Goal: Task Accomplishment & Management: Manage account settings

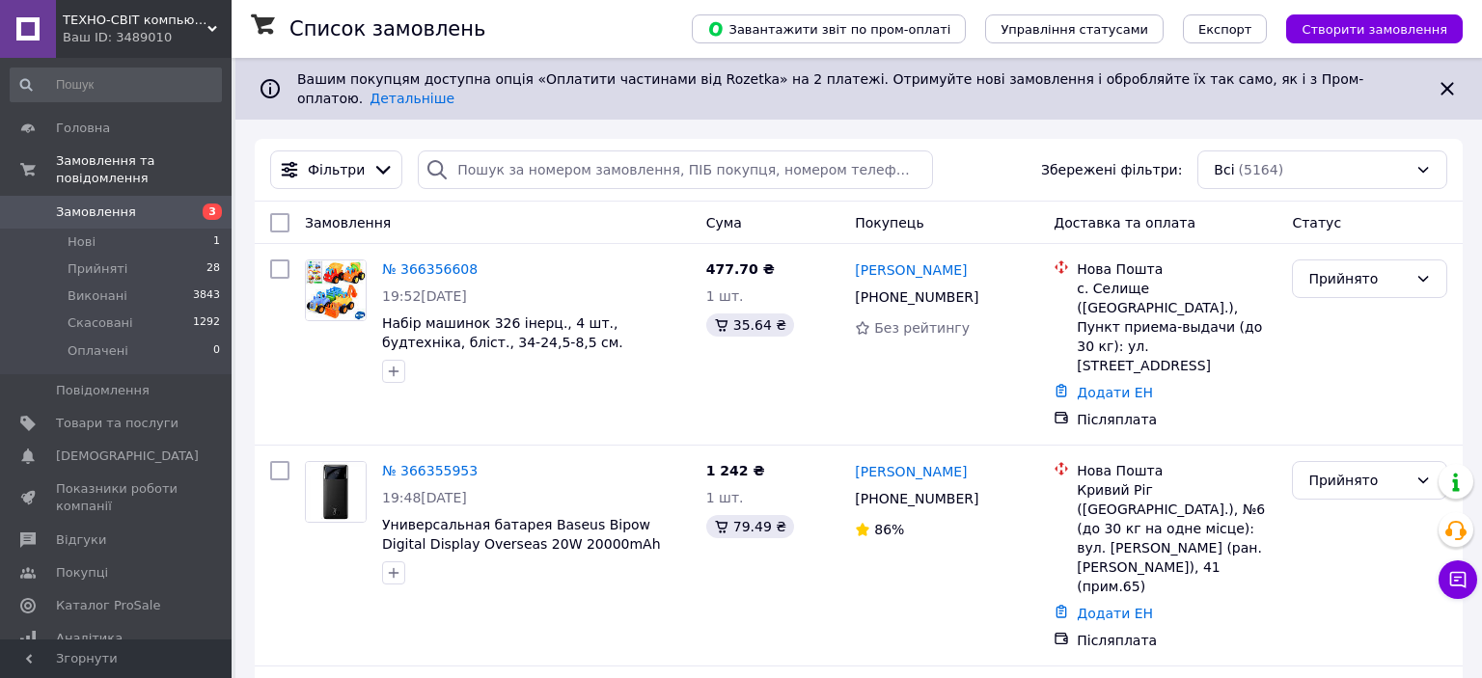
click at [168, 204] on span "Замовлення" at bounding box center [117, 212] width 123 height 17
click at [107, 448] on span "[DEMOGRAPHIC_DATA]" at bounding box center [127, 456] width 143 height 17
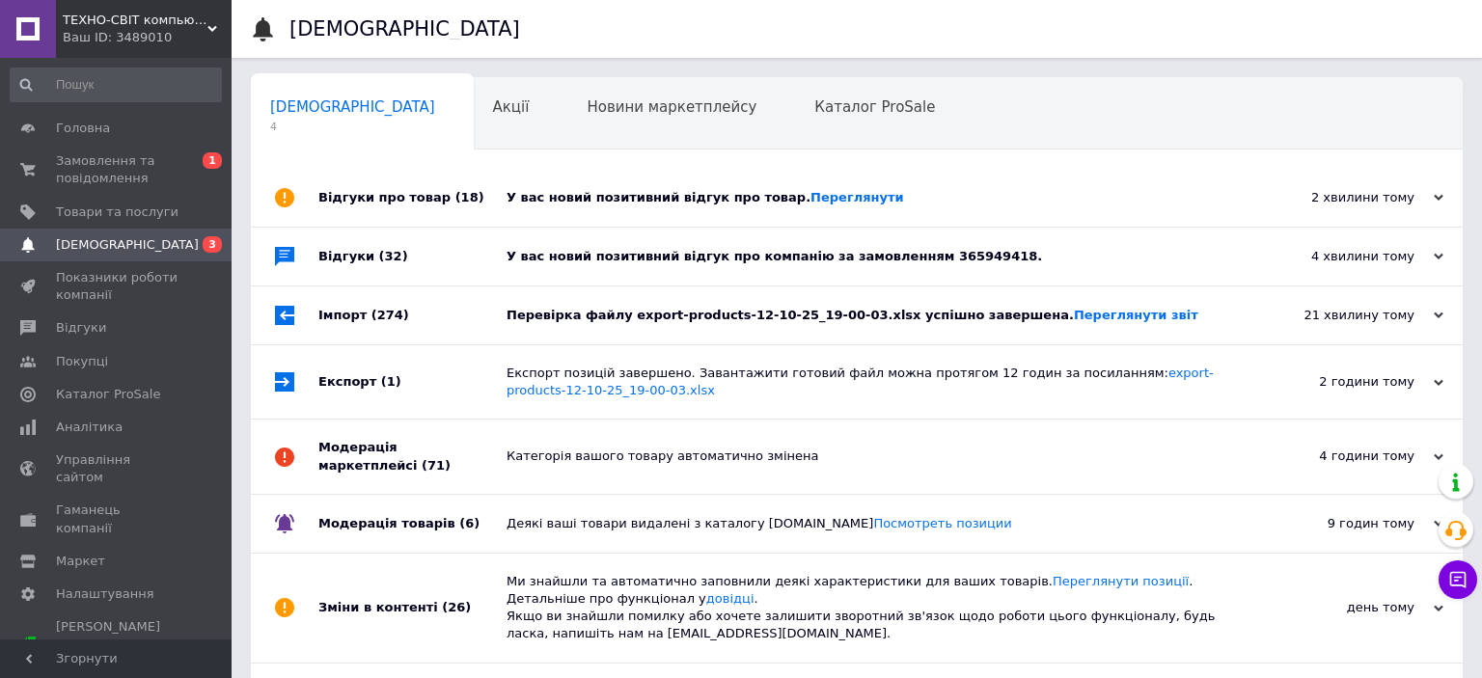
click at [467, 318] on div "Імпорт (274)" at bounding box center [412, 316] width 188 height 58
click at [496, 262] on div "Відгуки (32)" at bounding box center [412, 257] width 188 height 58
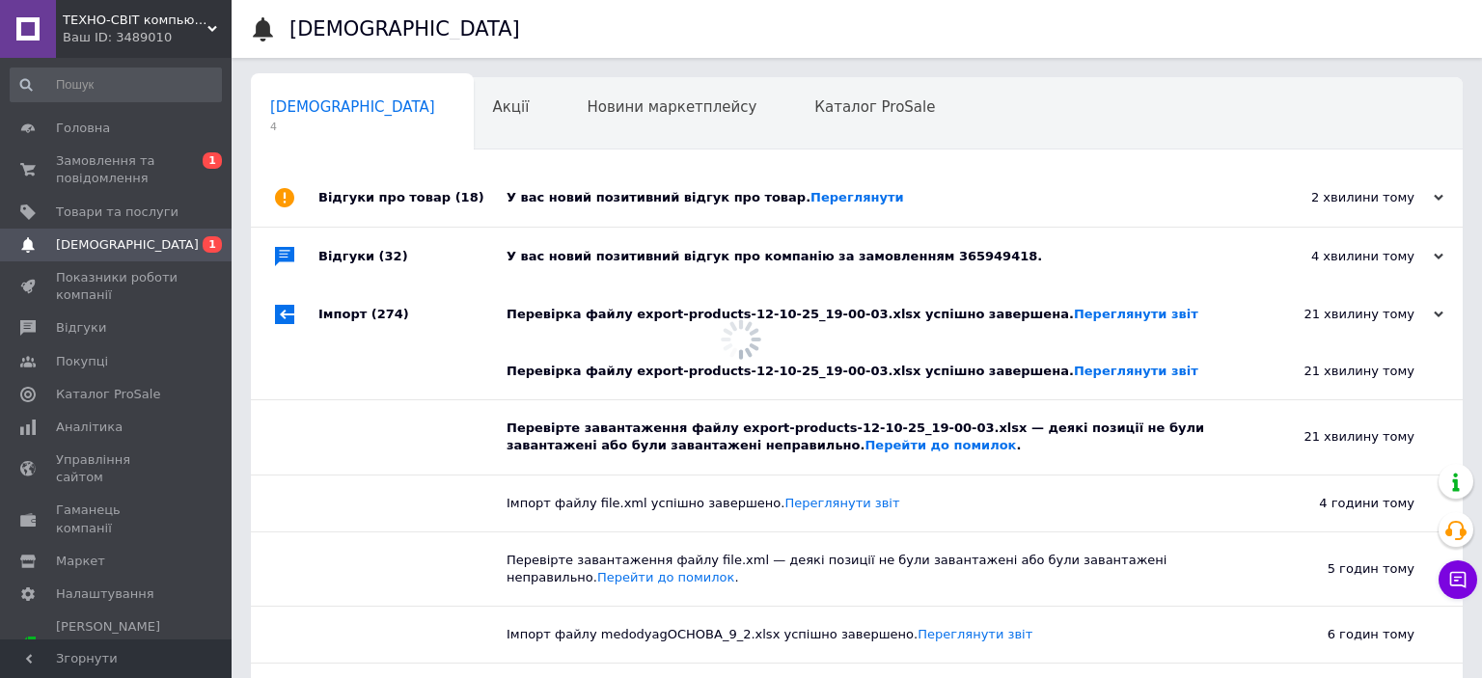
click at [521, 213] on div "У вас новий позитивний відгук про товар. Переглянути" at bounding box center [878, 198] width 744 height 58
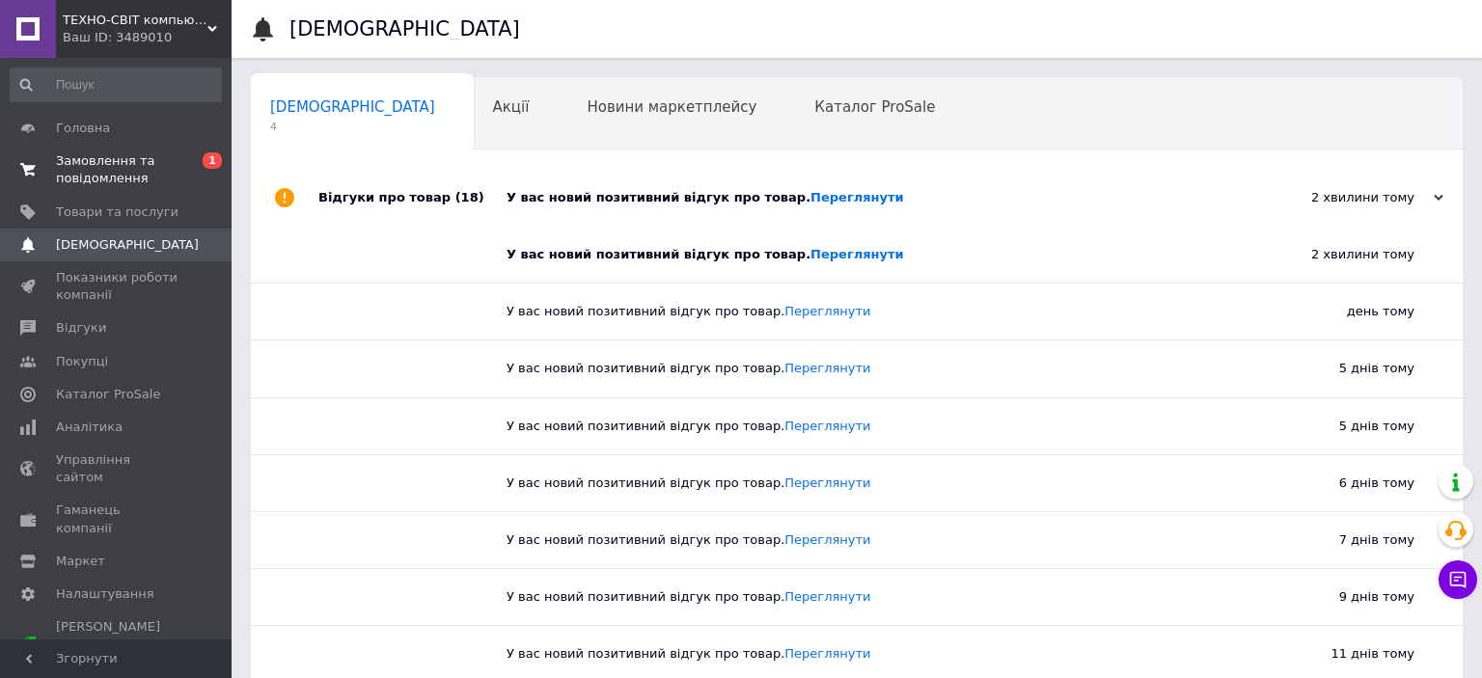
click at [120, 161] on span "Замовлення та повідомлення" at bounding box center [117, 169] width 123 height 35
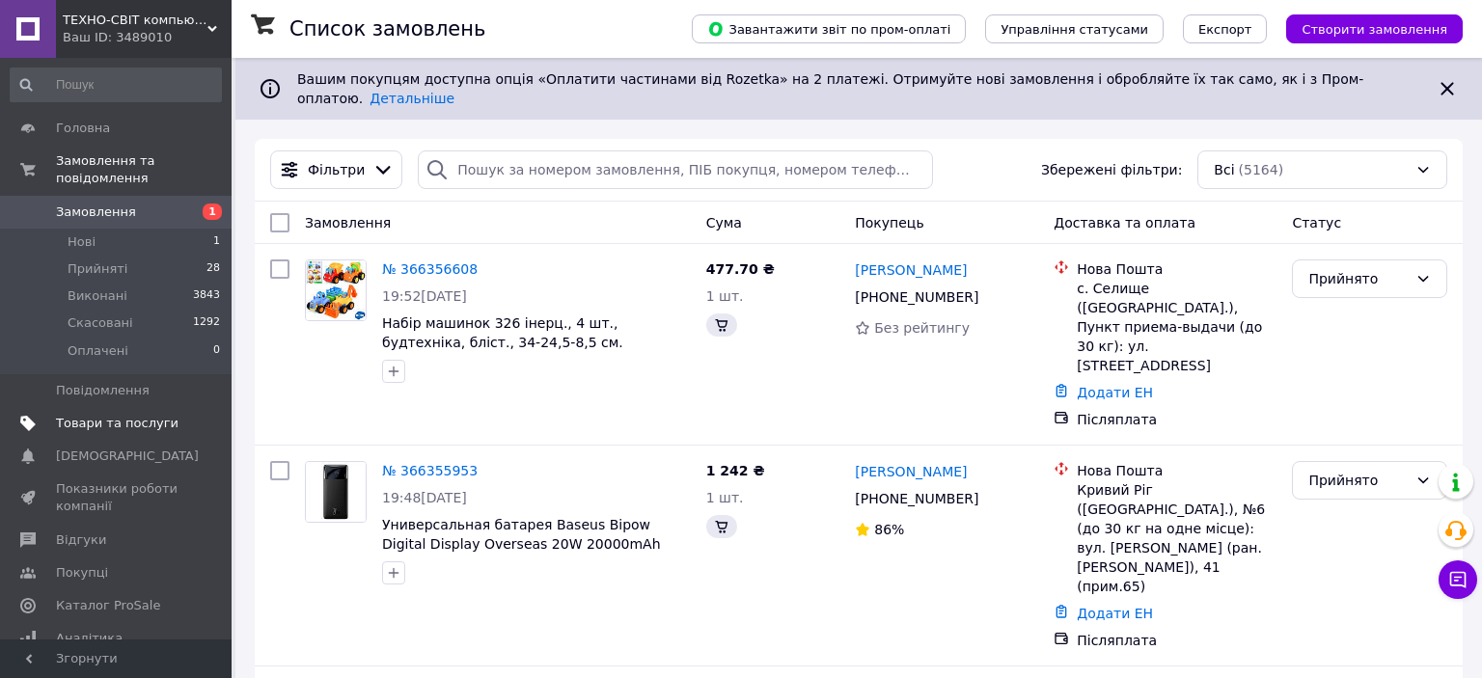
click at [140, 415] on span "Товари та послуги" at bounding box center [117, 423] width 123 height 17
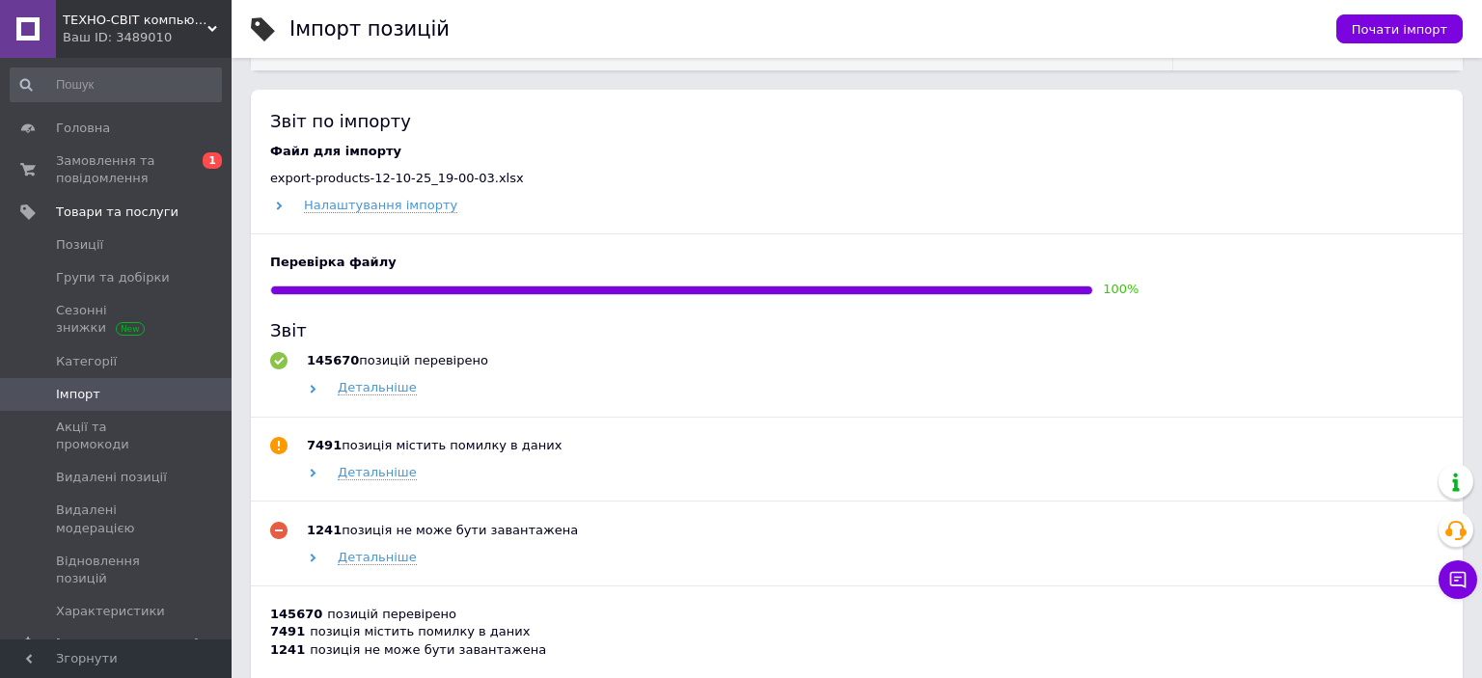
scroll to position [1019, 0]
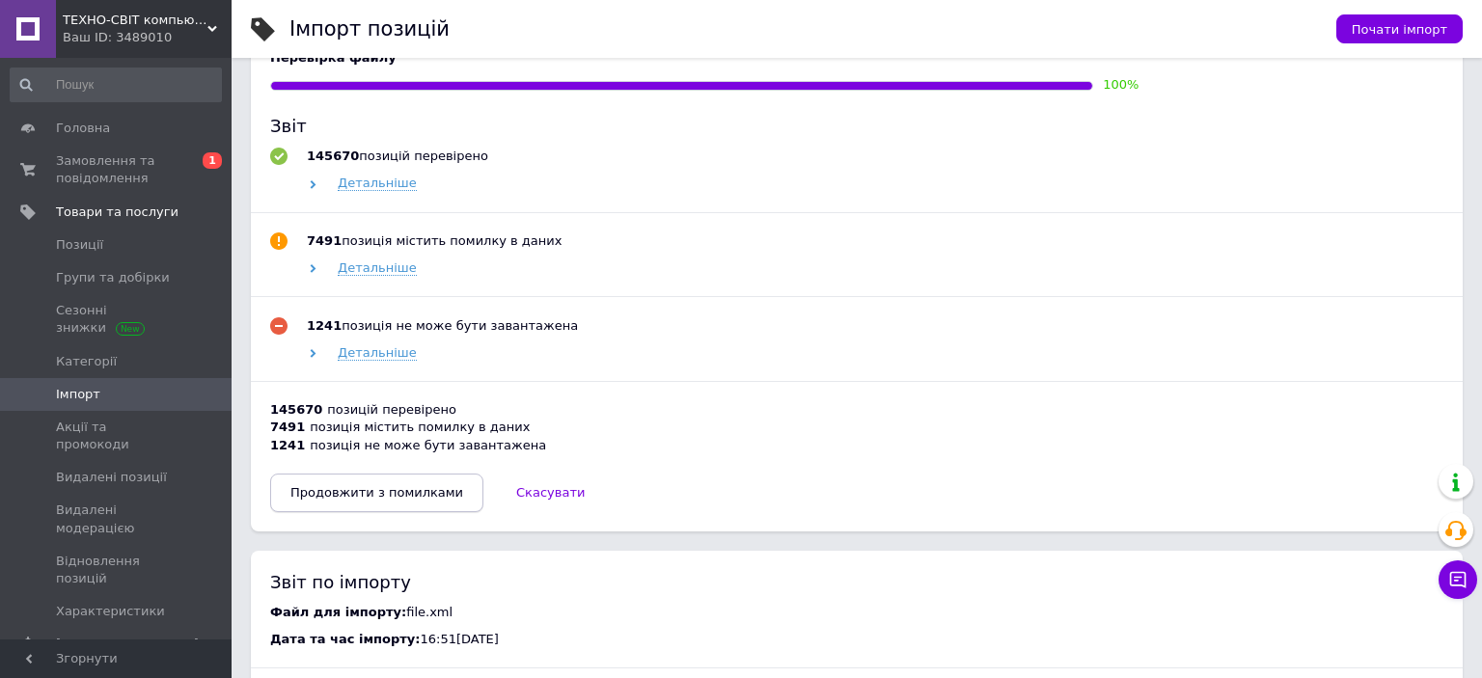
click at [403, 510] on button "Продовжити з помилками" at bounding box center [376, 493] width 213 height 39
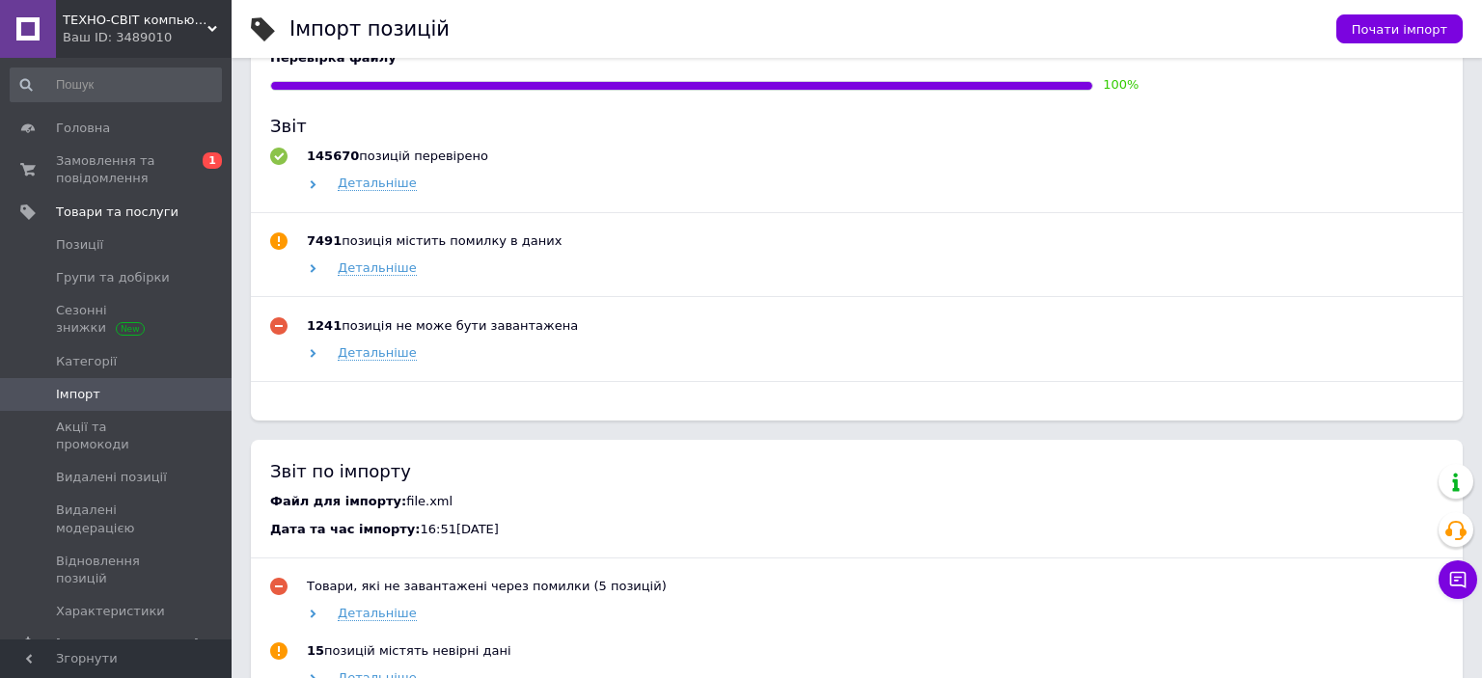
scroll to position [551, 0]
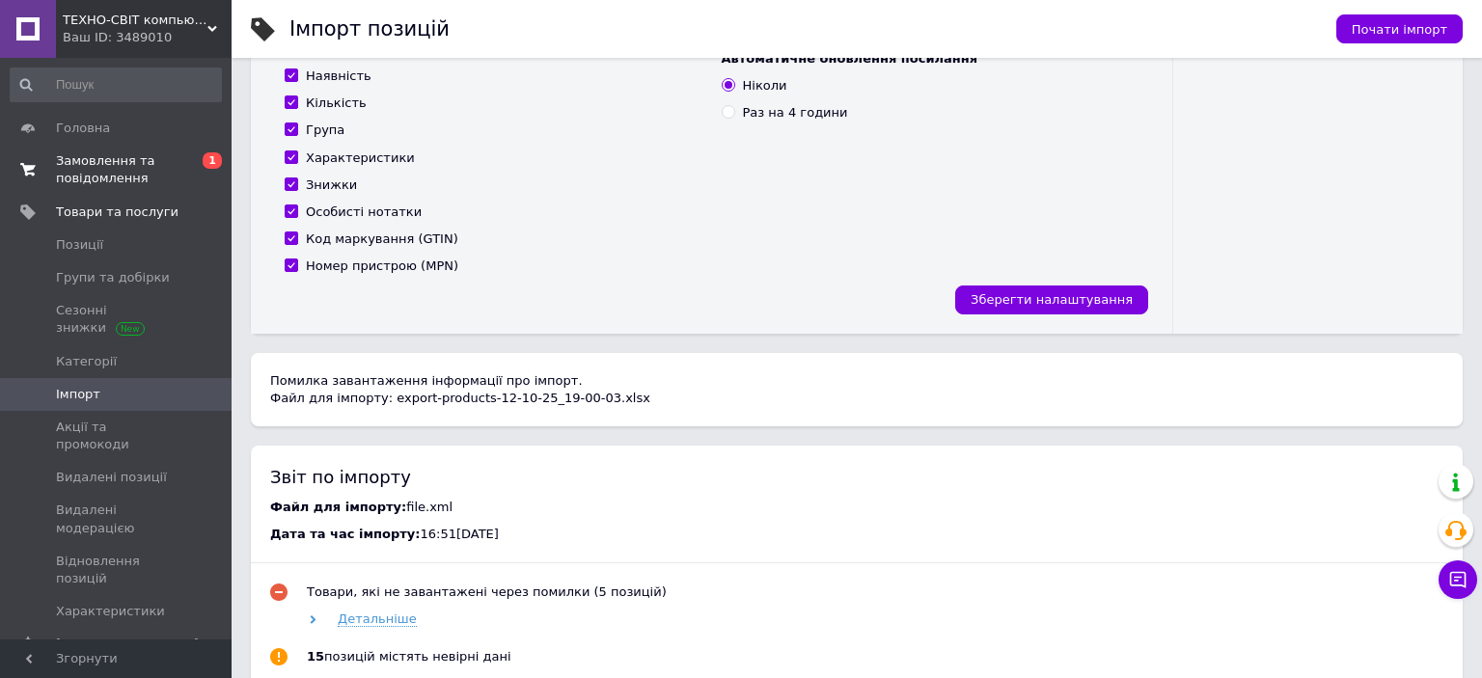
click at [144, 170] on span "Замовлення та повідомлення" at bounding box center [117, 169] width 123 height 35
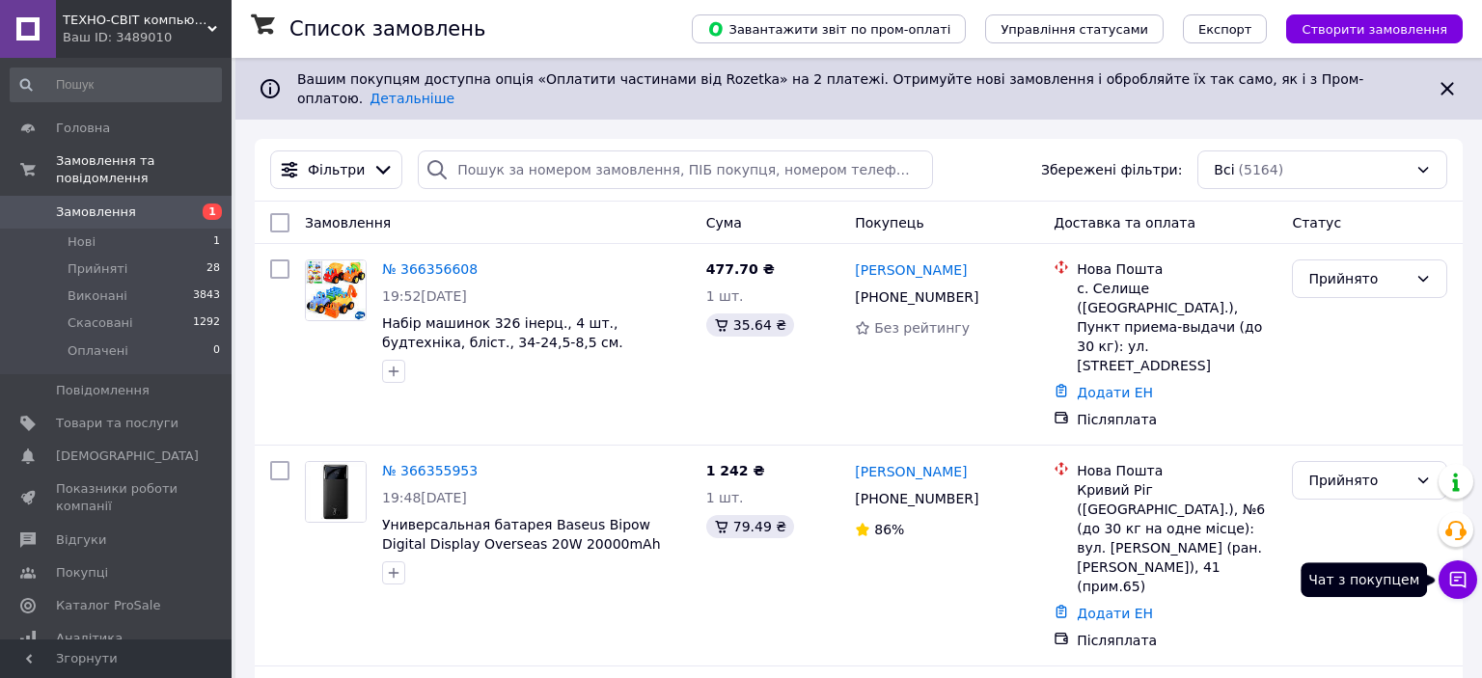
click at [1453, 584] on icon at bounding box center [1457, 579] width 19 height 19
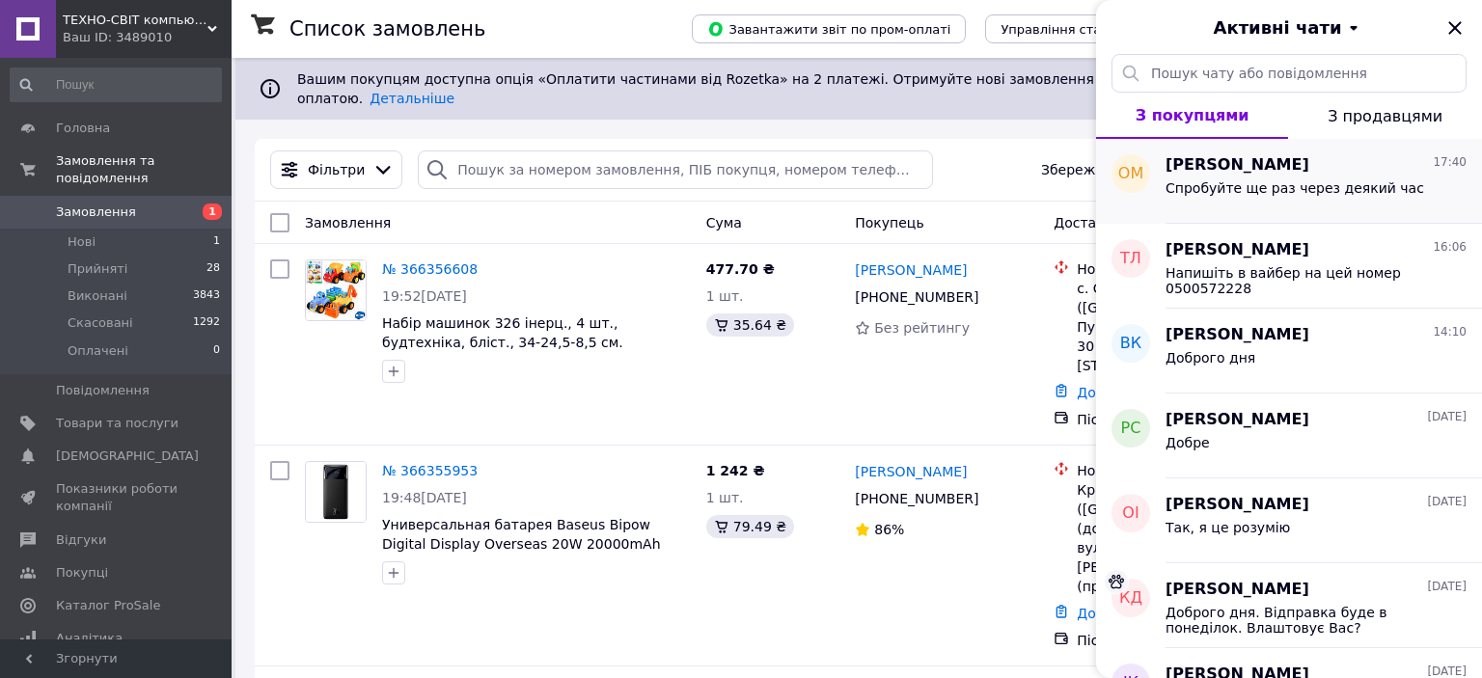
click at [1361, 194] on span "Спробуйте ще раз через деякий час" at bounding box center [1294, 187] width 259 height 15
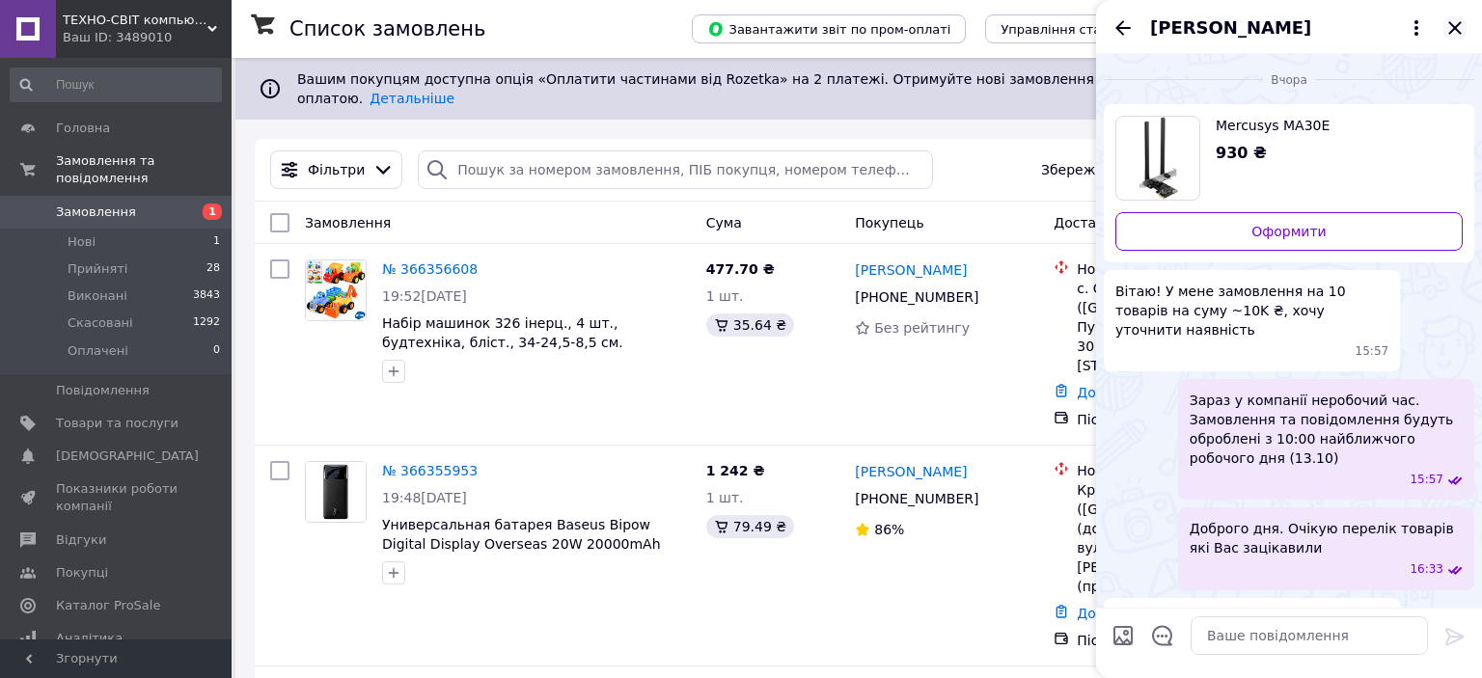
click at [1454, 21] on icon "Закрити" at bounding box center [1454, 27] width 23 height 23
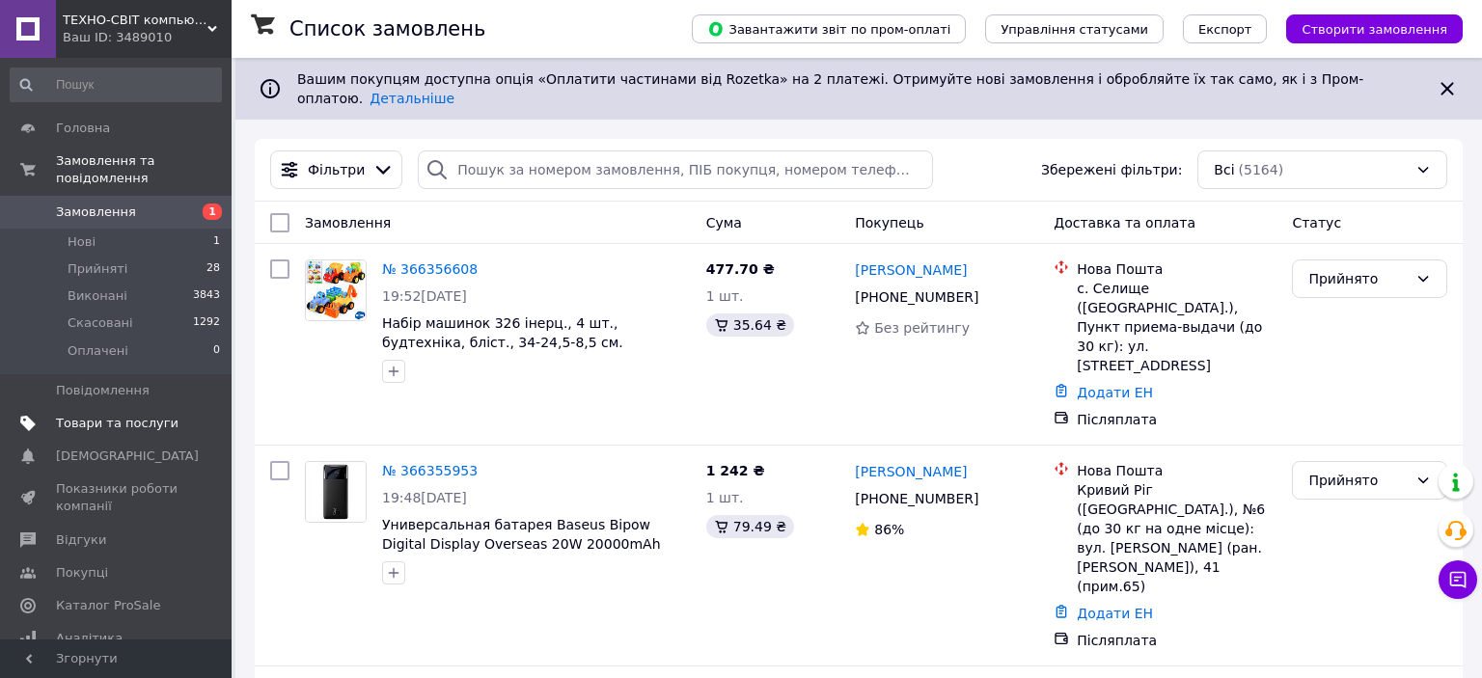
click at [102, 415] on span "Товари та послуги" at bounding box center [117, 423] width 123 height 17
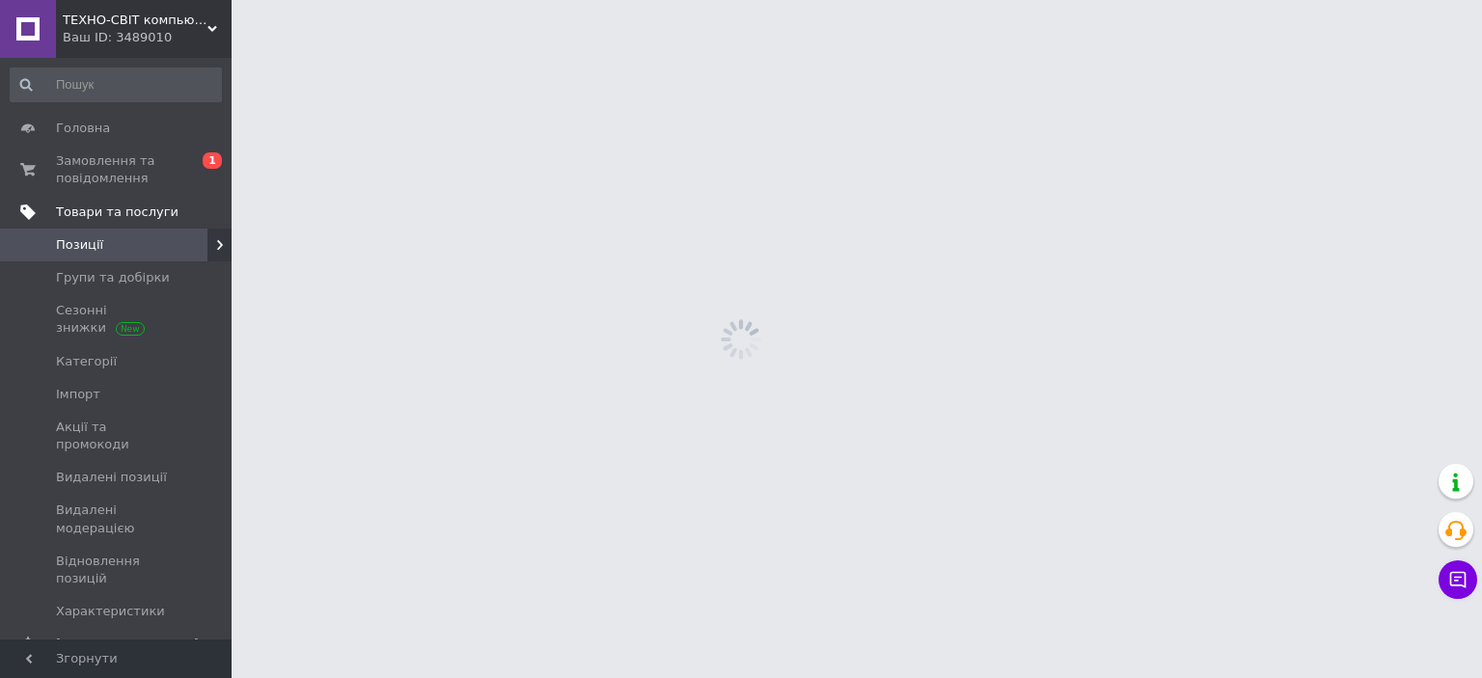
click at [102, 399] on span "Імпорт" at bounding box center [117, 394] width 123 height 17
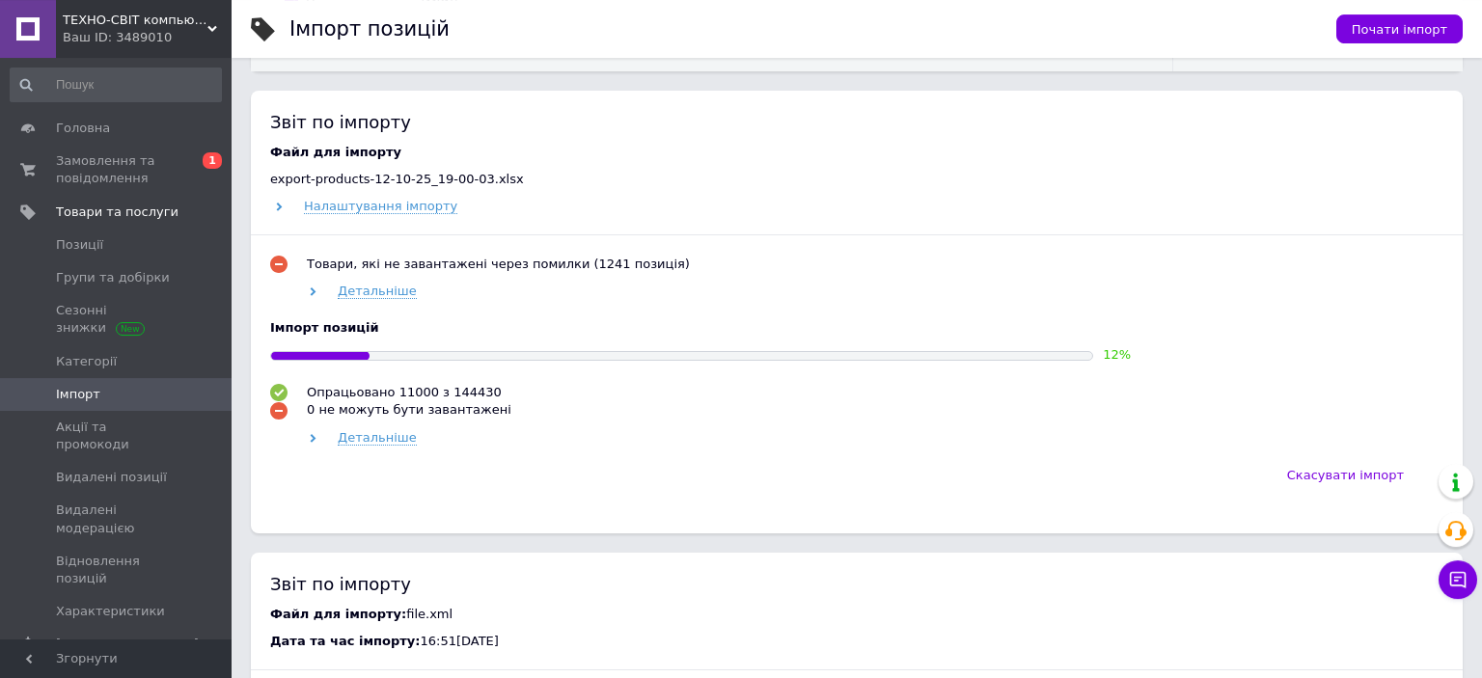
scroll to position [814, 0]
drag, startPoint x: 409, startPoint y: 411, endPoint x: 478, endPoint y: 425, distance: 70.9
click at [397, 406] on div "0 не можуть бути завантажені" at bounding box center [409, 408] width 205 height 17
click at [505, 436] on div "Детальніше" at bounding box center [873, 436] width 1139 height 17
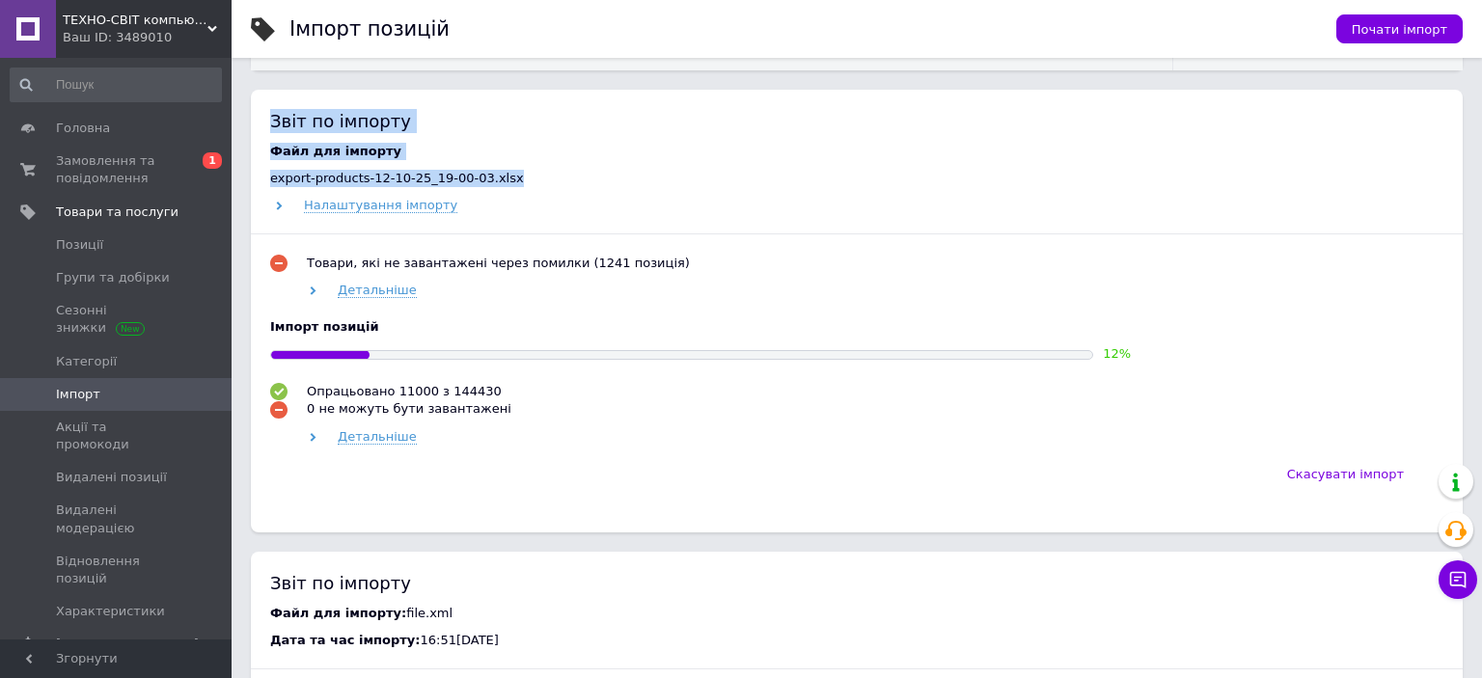
drag, startPoint x: 341, startPoint y: 369, endPoint x: 291, endPoint y: 123, distance: 250.9
click at [273, 128] on div "Звіт по імпорту Файл для імпорту export-products-12-10-25_19-00-03.xlsx Налашту…" at bounding box center [857, 311] width 1212 height 443
click at [492, 134] on div "Звіт по імпорту Файл для імпорту export-products-12-10-25_19-00-03.xlsx Налашту…" at bounding box center [857, 311] width 1212 height 443
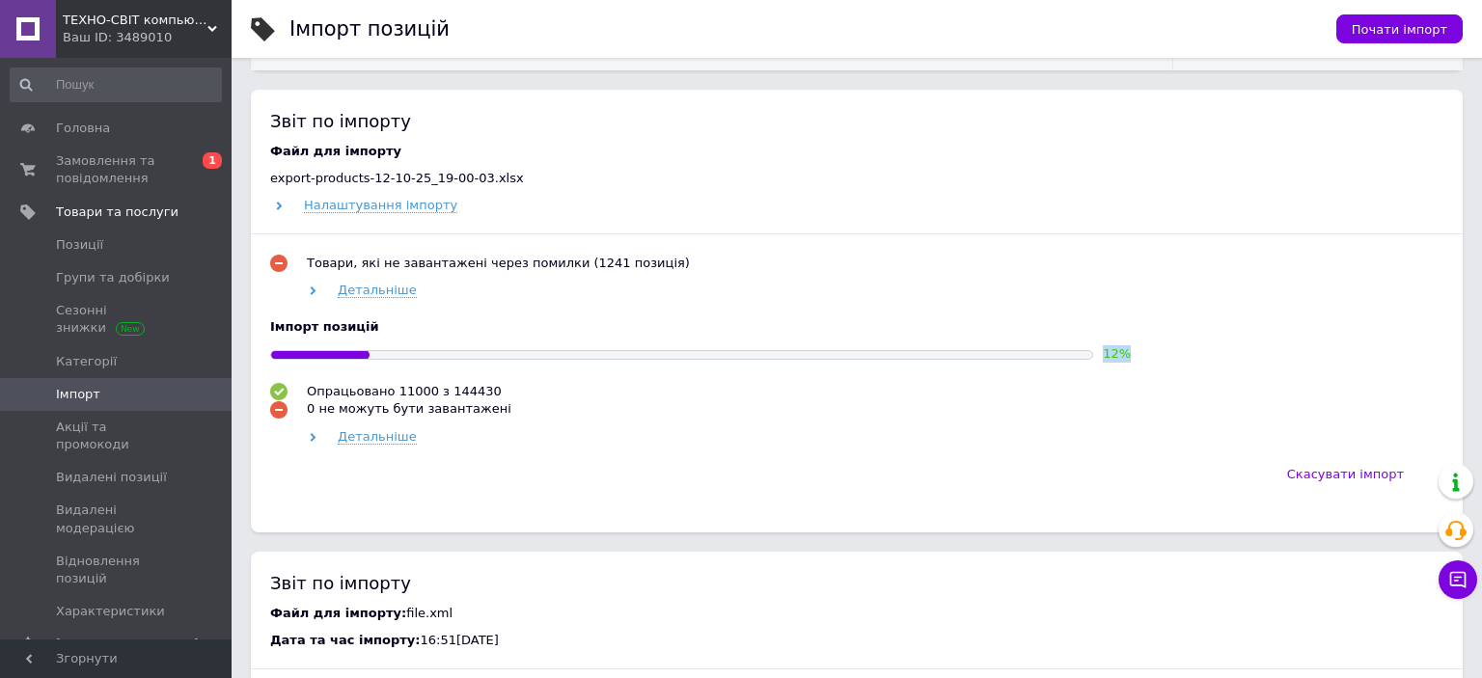
drag, startPoint x: 1136, startPoint y: 353, endPoint x: 957, endPoint y: 345, distance: 179.6
click at [968, 340] on div "Товари, які не завантажені через помилки (1241 позиція) Детальніше Імпорт позиц…" at bounding box center [856, 355] width 1173 height 202
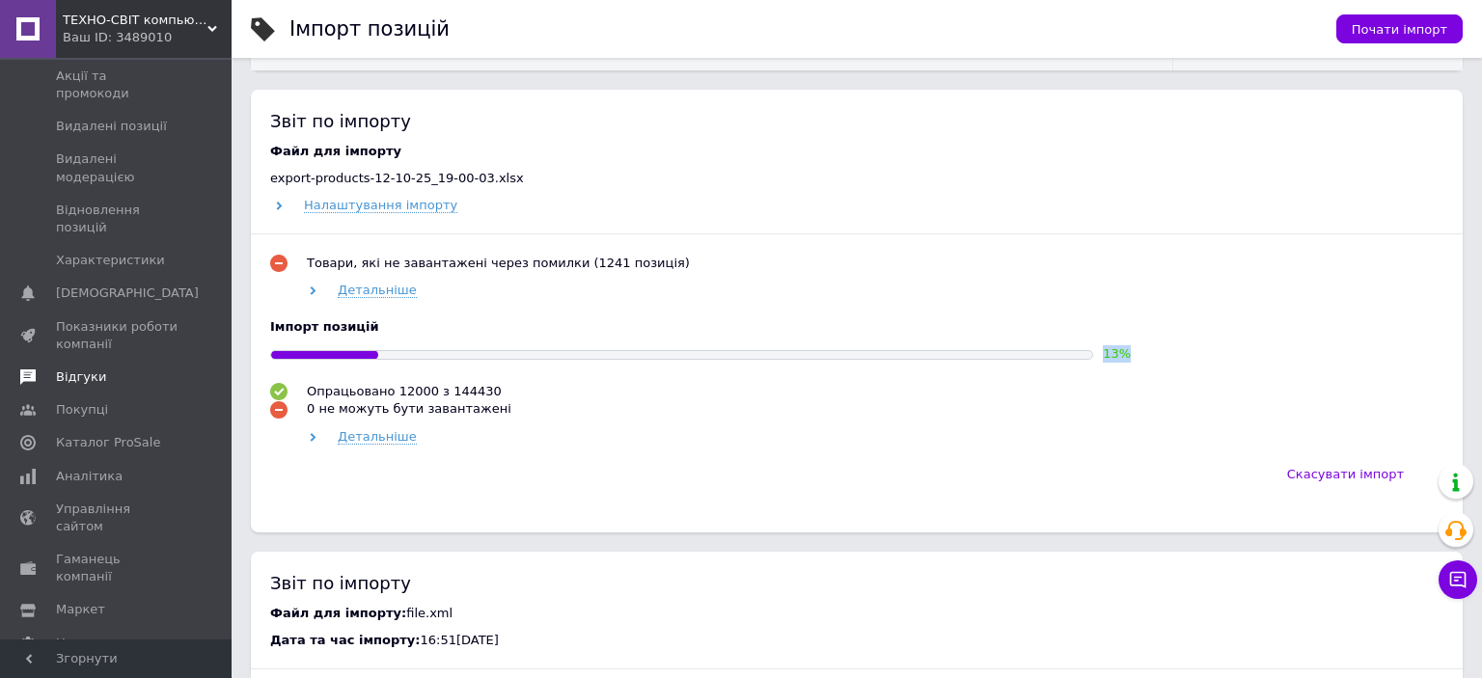
click at [93, 369] on span "Відгуки" at bounding box center [81, 377] width 50 height 17
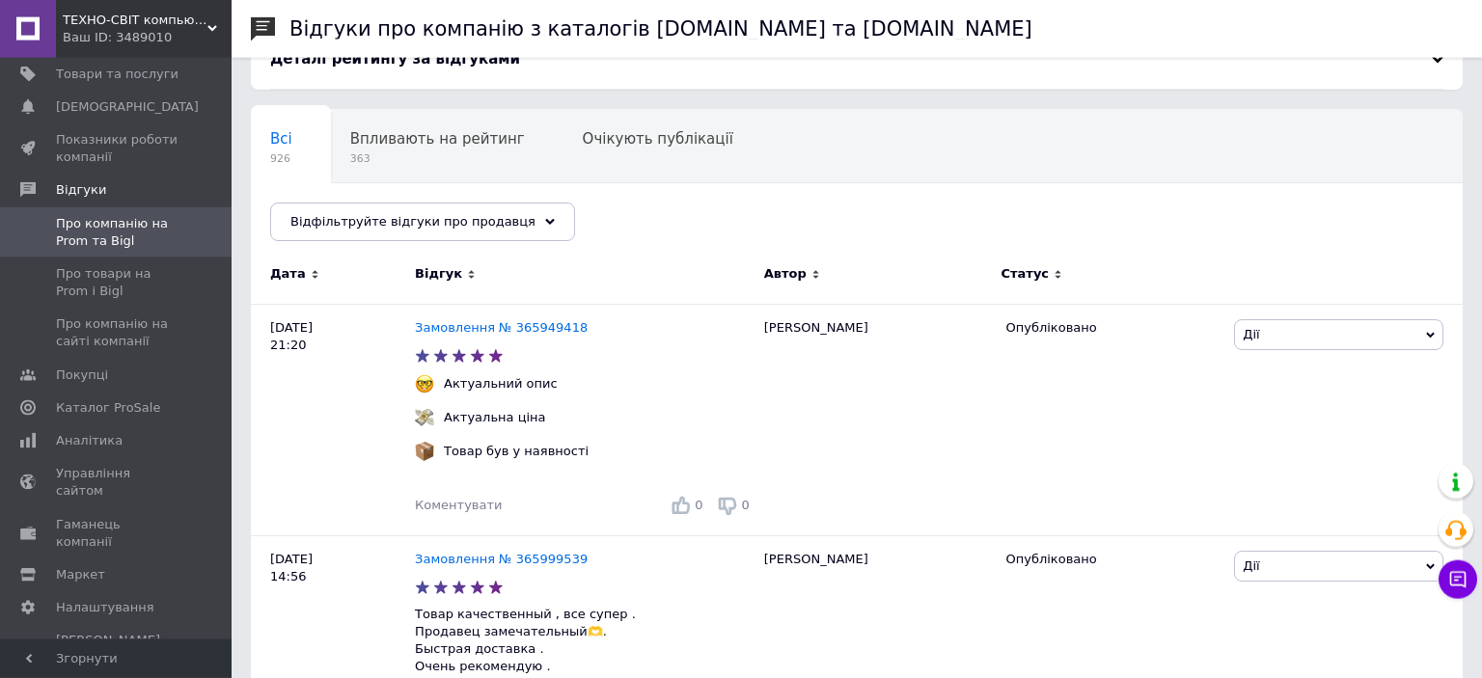
scroll to position [101, 0]
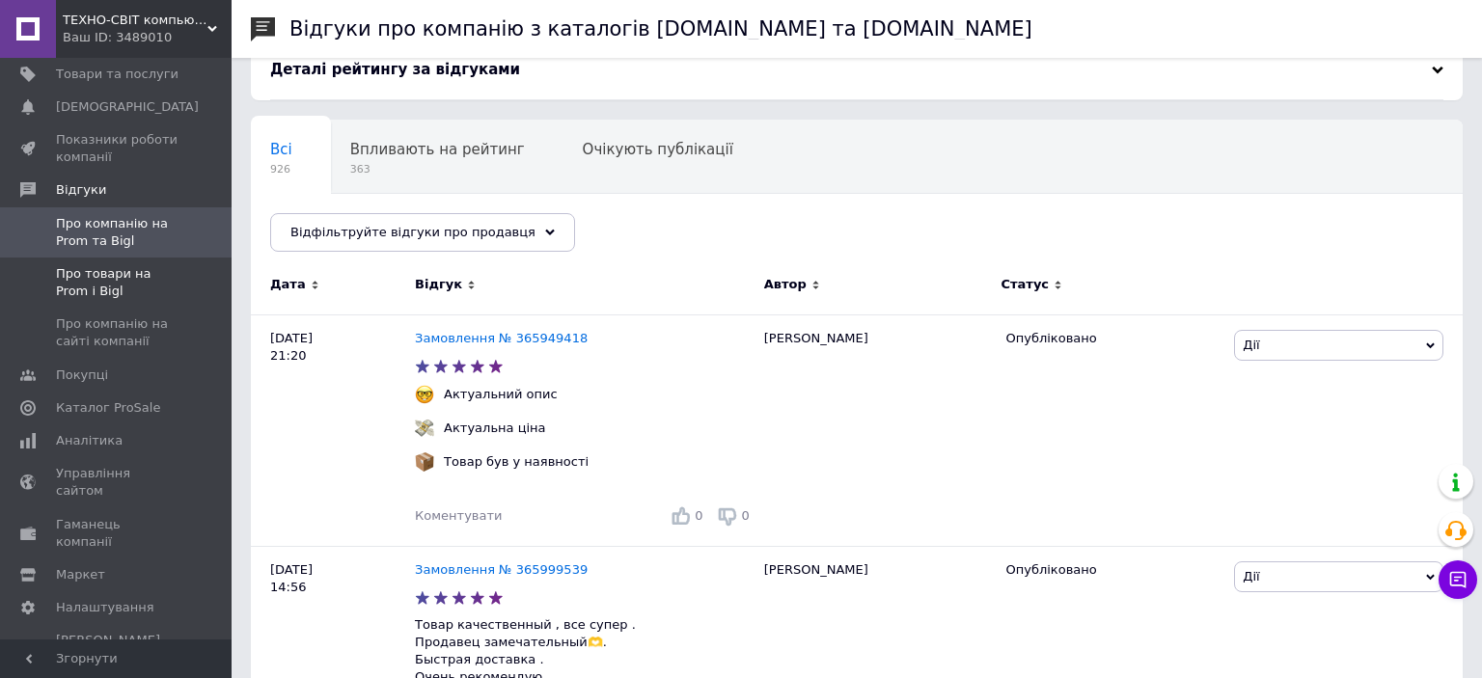
click at [103, 271] on span "Про товари на Prom і Bigl" at bounding box center [117, 282] width 123 height 35
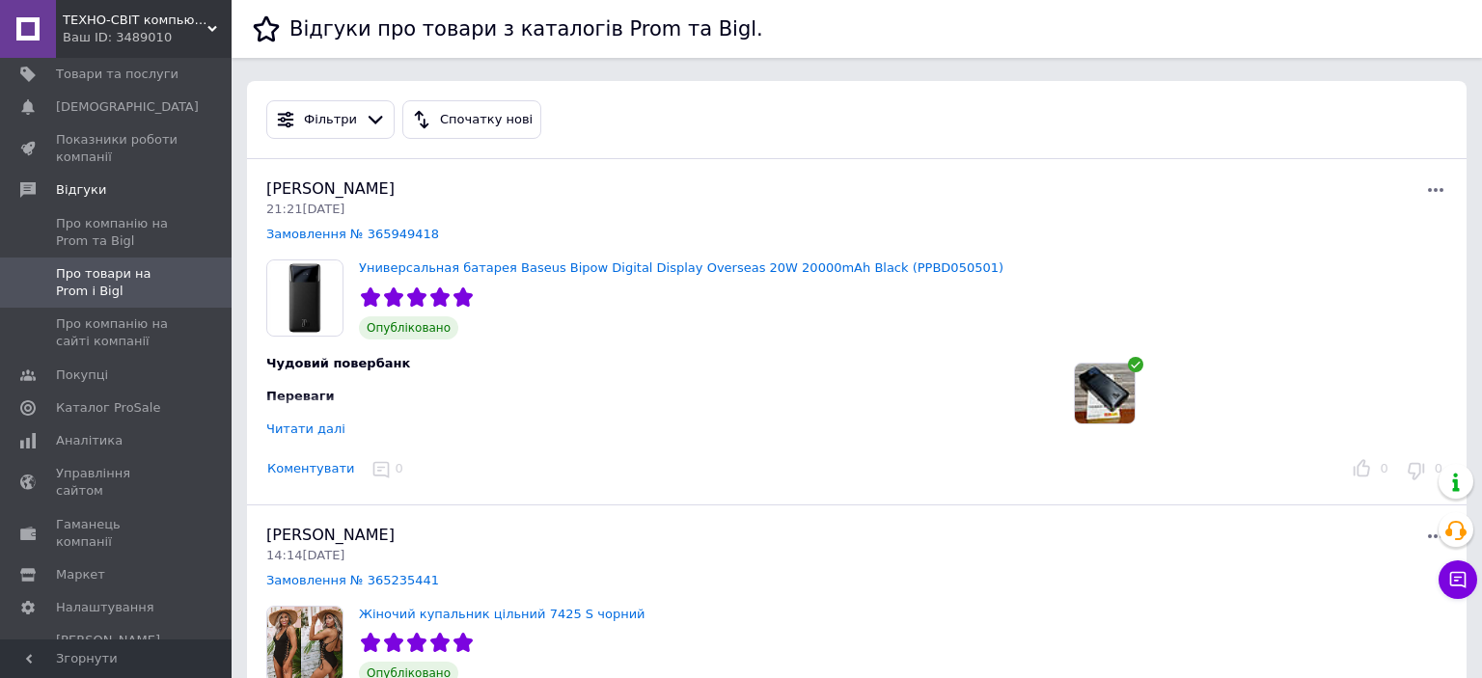
click at [1093, 399] on img at bounding box center [1105, 394] width 60 height 60
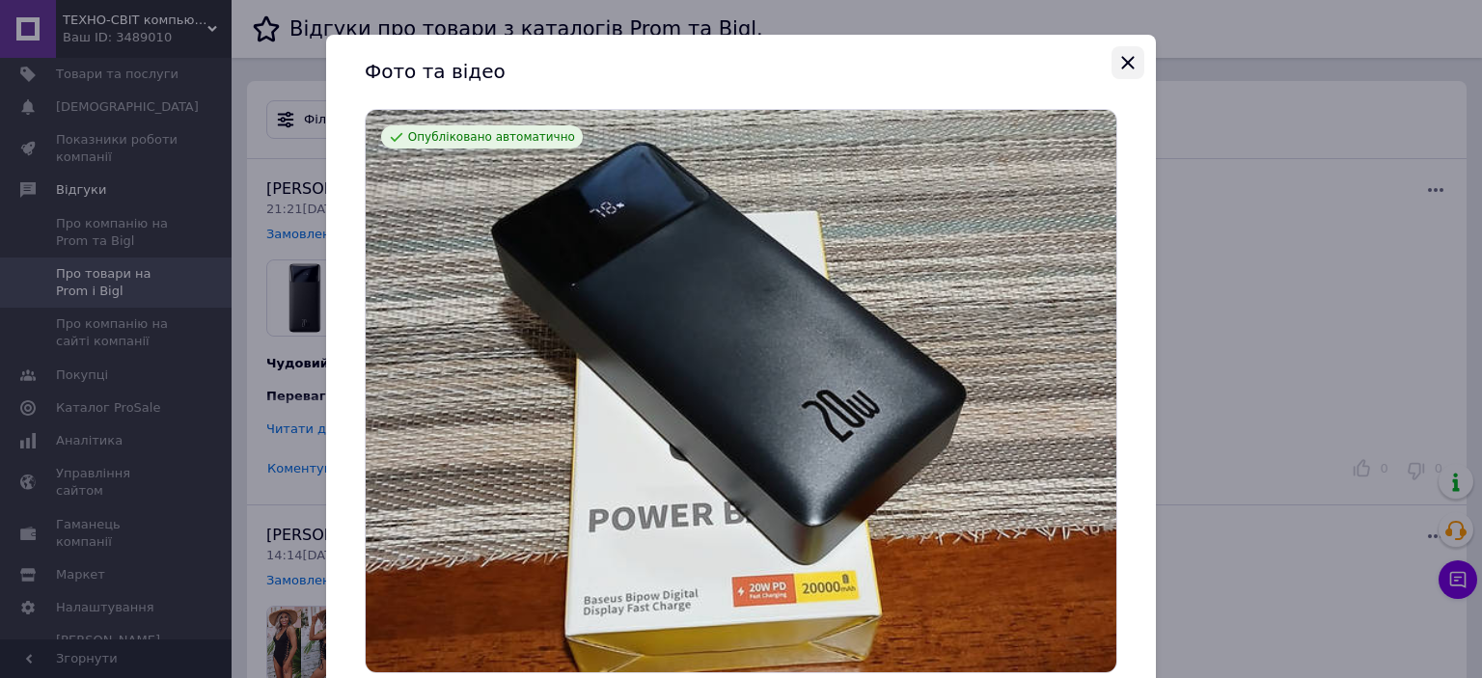
click at [1132, 64] on icon "Закрыть" at bounding box center [1127, 62] width 23 height 23
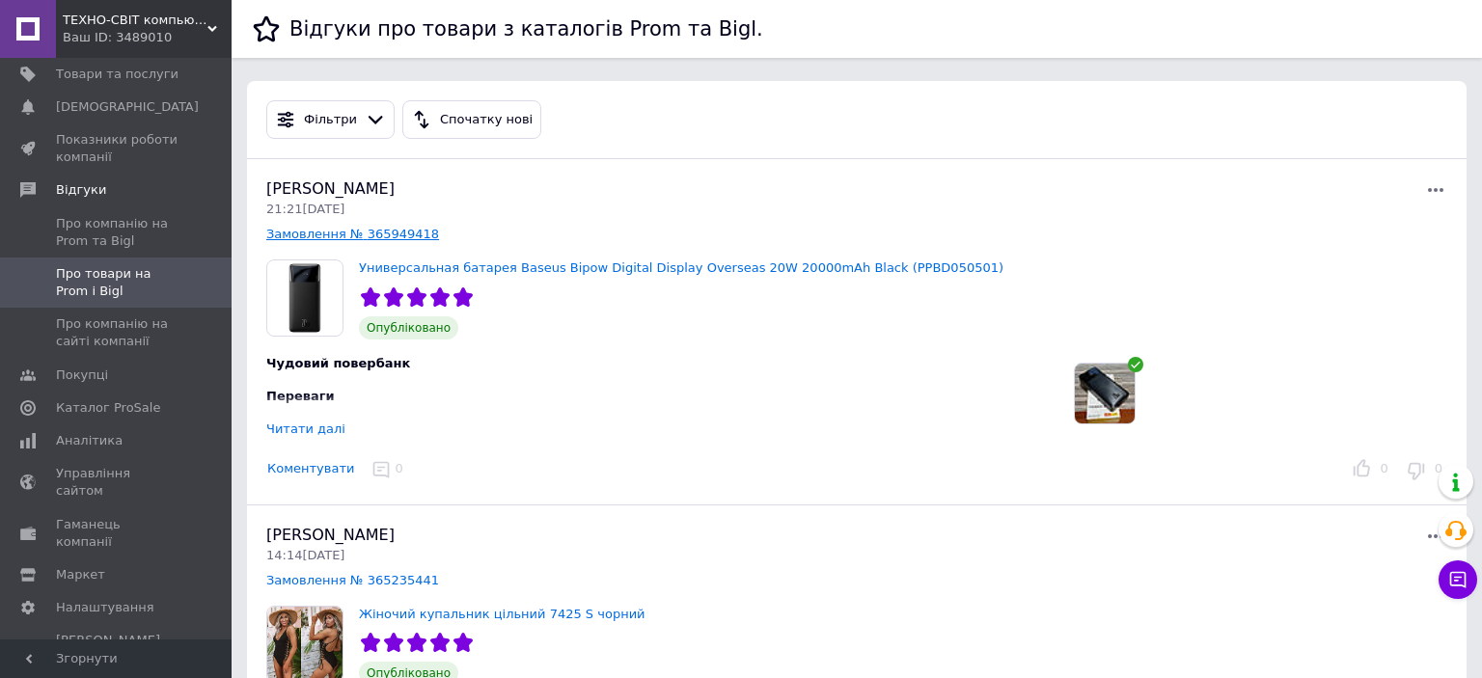
click at [364, 230] on link "Замовлення № 365949418" at bounding box center [352, 234] width 173 height 14
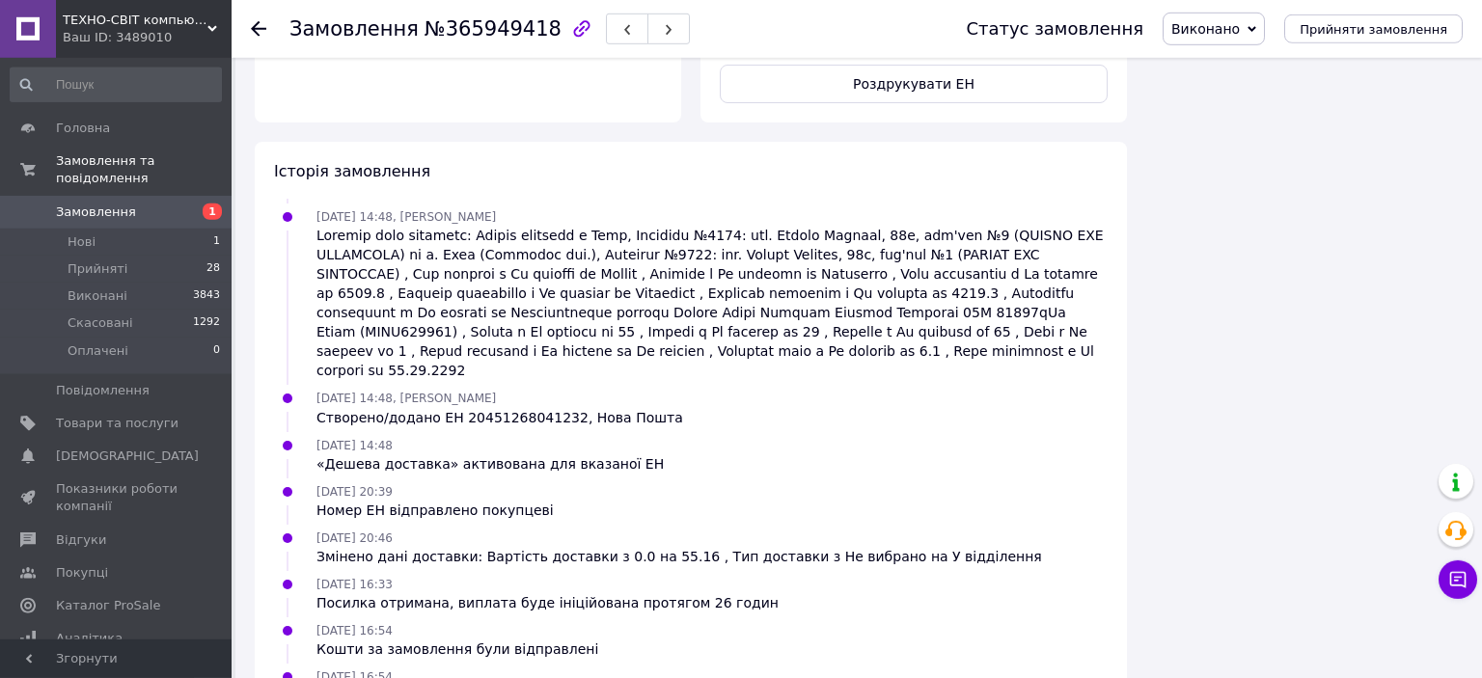
scroll to position [1366, 0]
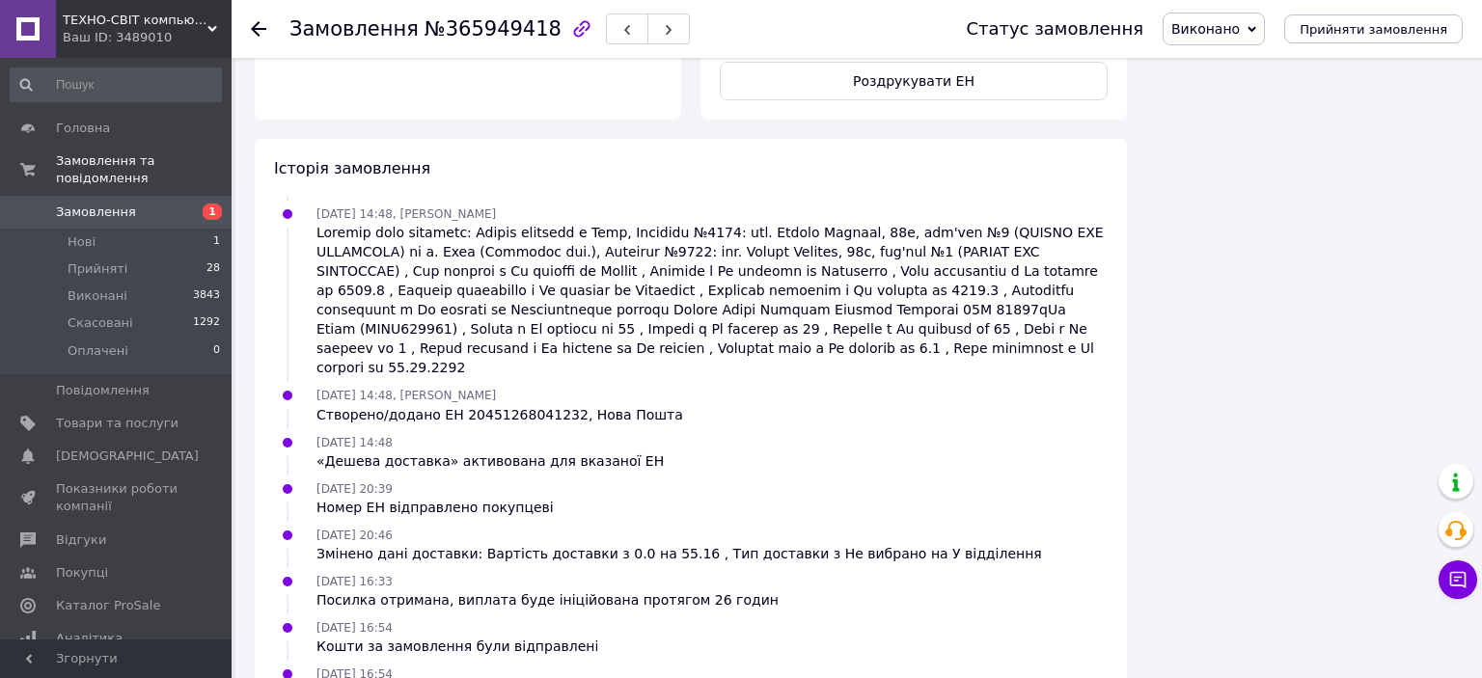
drag, startPoint x: 379, startPoint y: 590, endPoint x: 625, endPoint y: 587, distance: 246.0
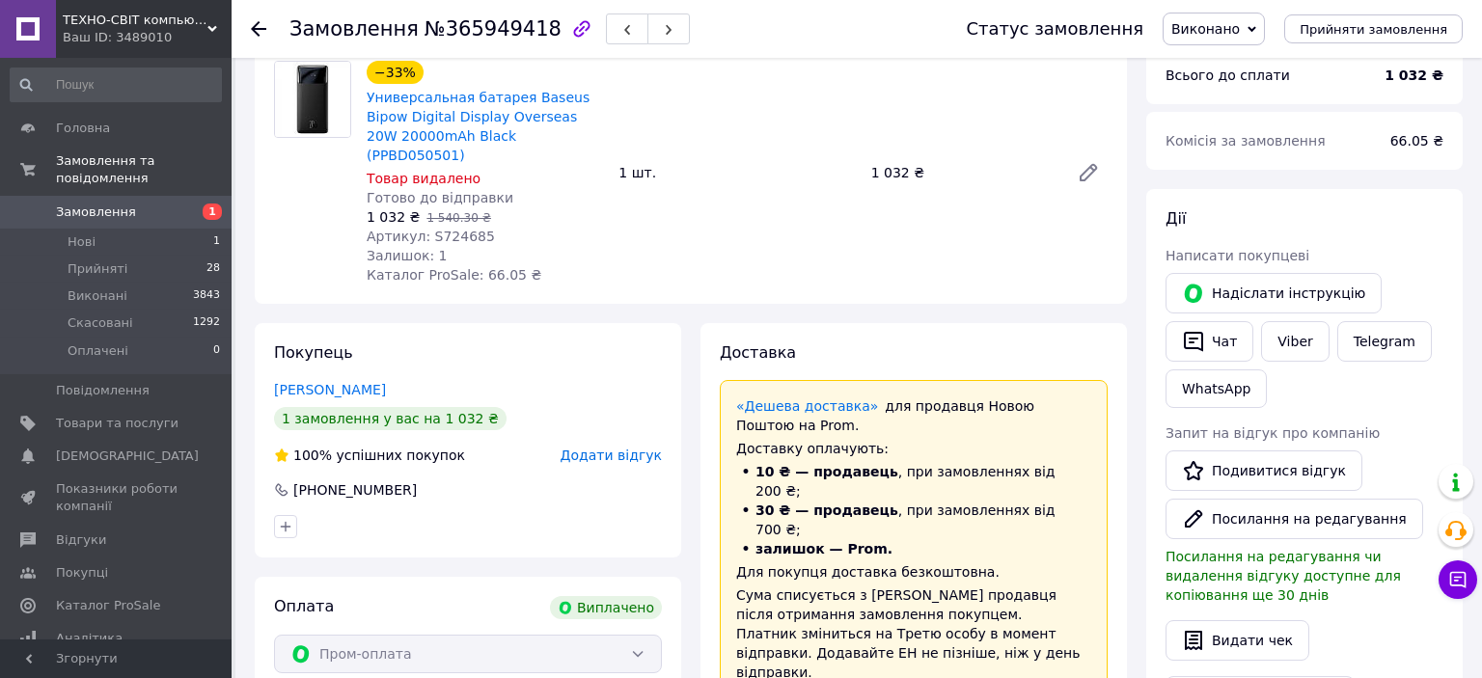
scroll to position [0, 0]
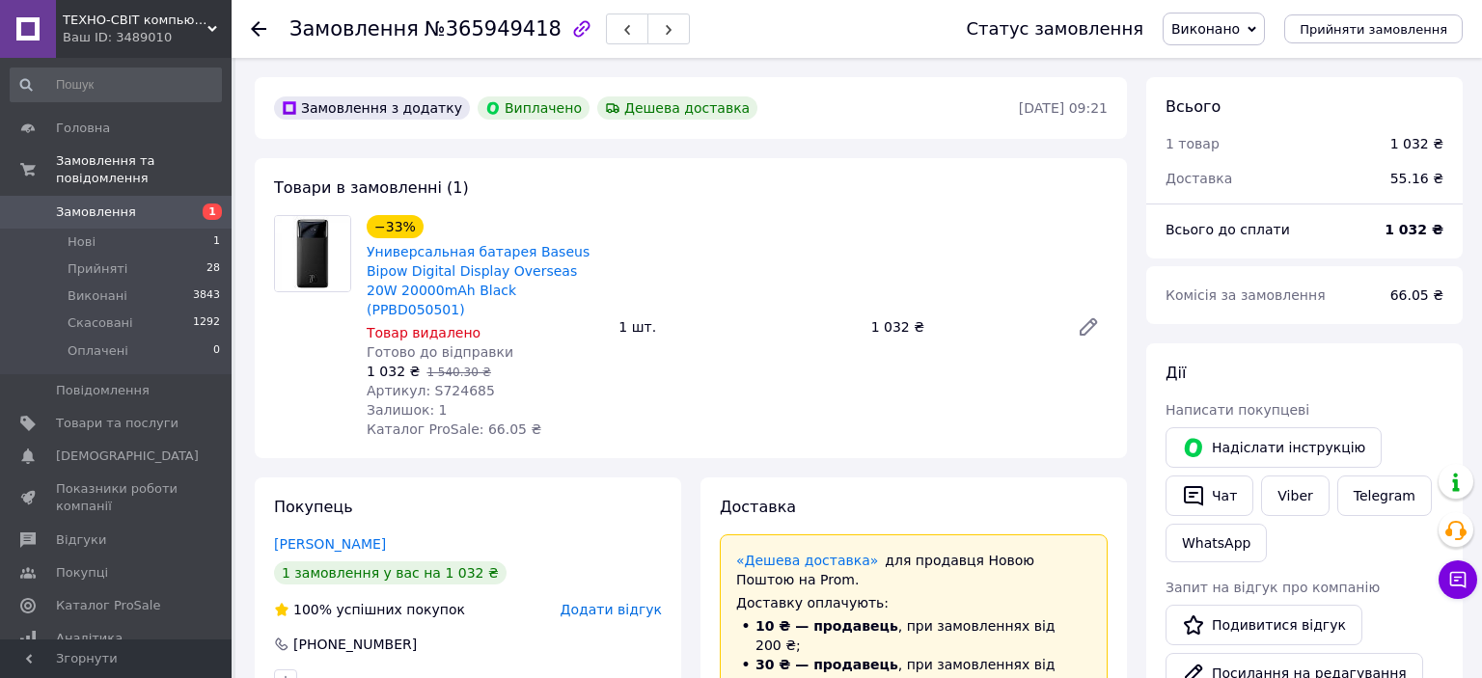
click at [150, 204] on span "Замовлення" at bounding box center [117, 212] width 123 height 17
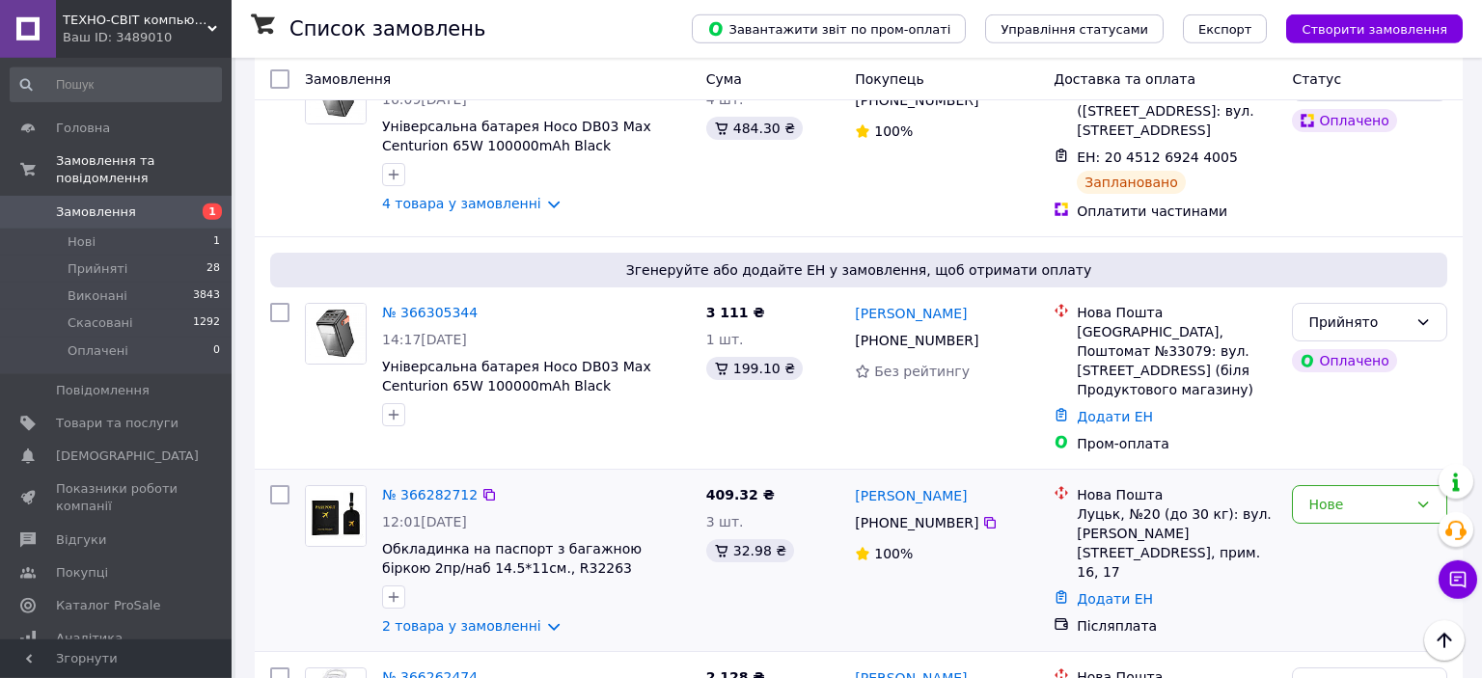
scroll to position [1426, 0]
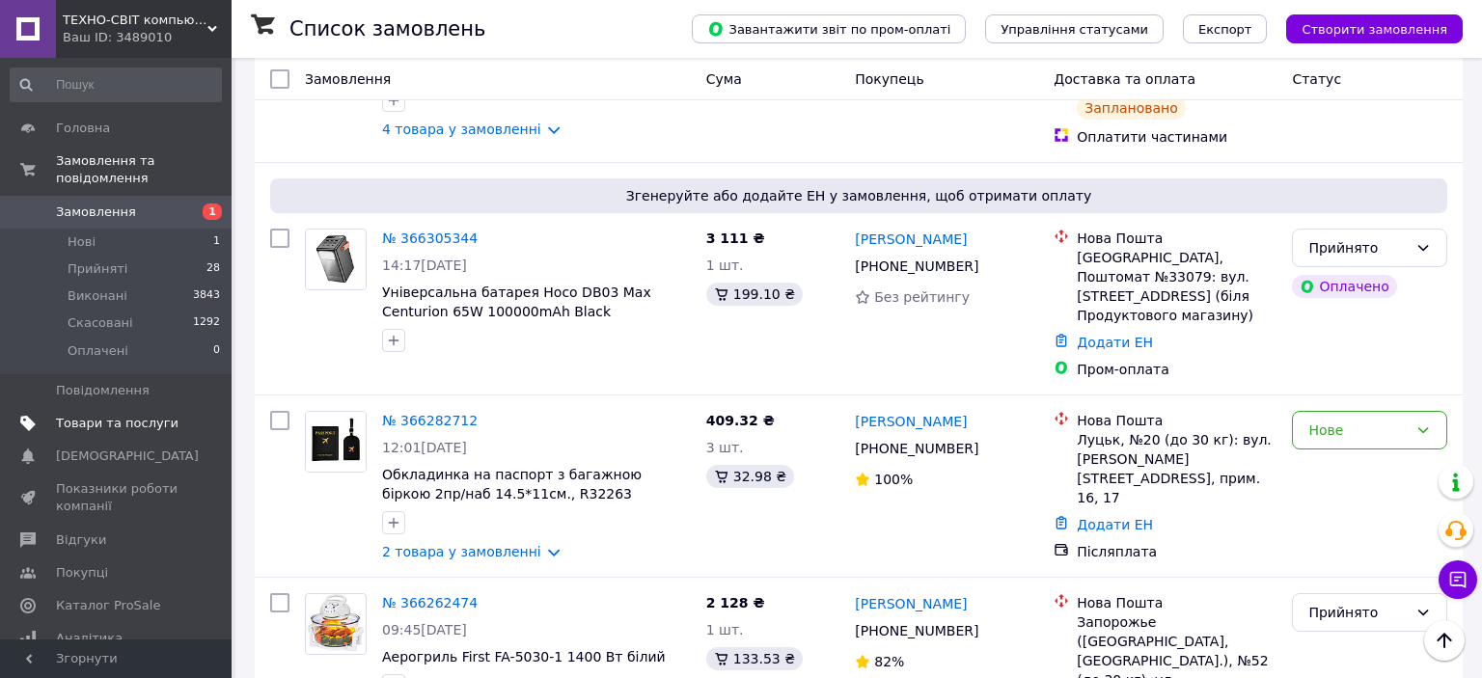
click at [142, 415] on span "Товари та послуги" at bounding box center [117, 423] width 123 height 17
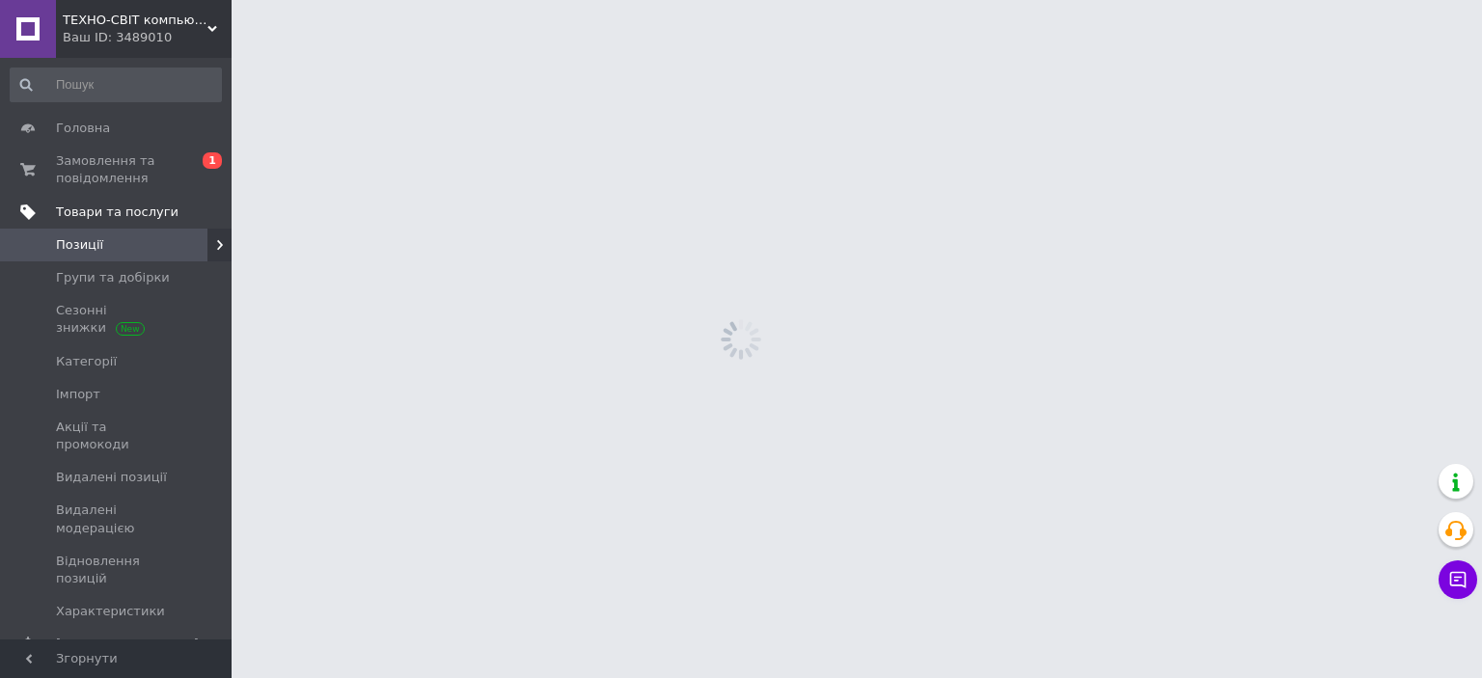
click at [142, 403] on span "Імпорт" at bounding box center [117, 394] width 123 height 17
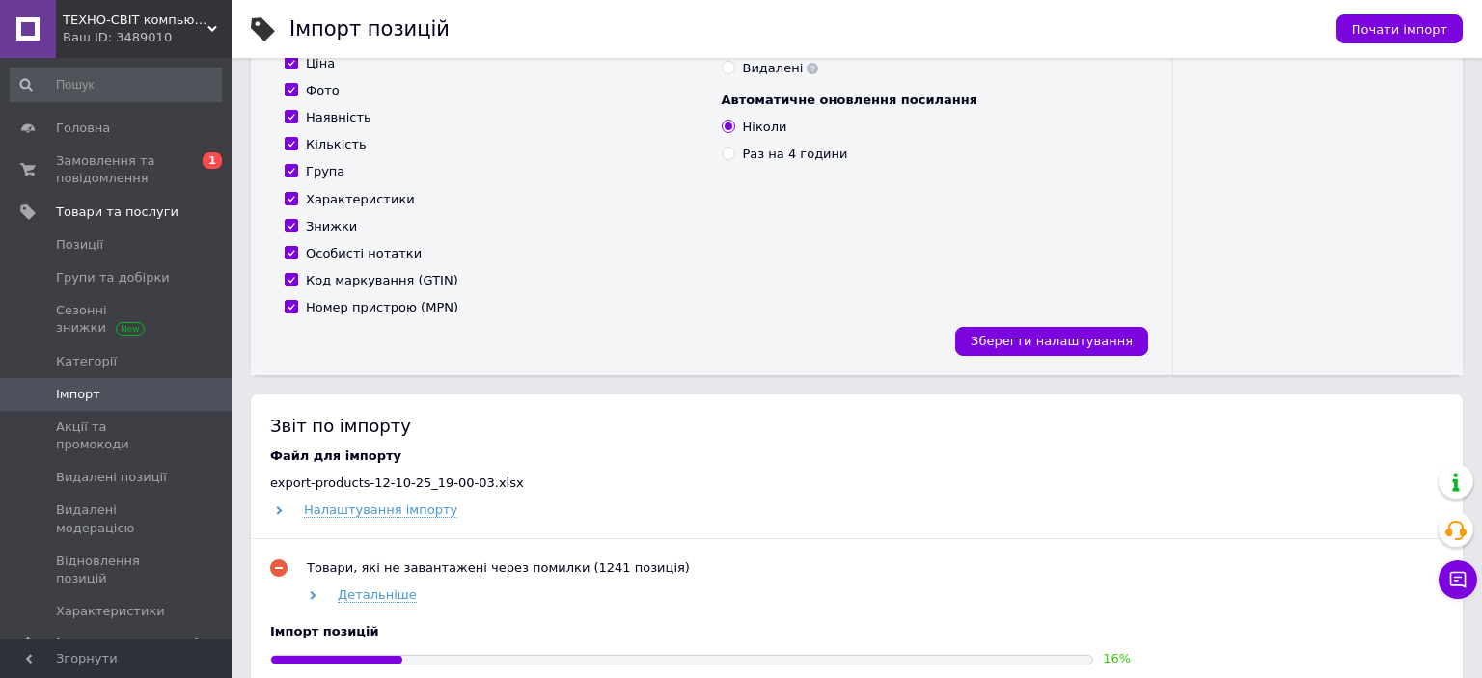
scroll to position [814, 0]
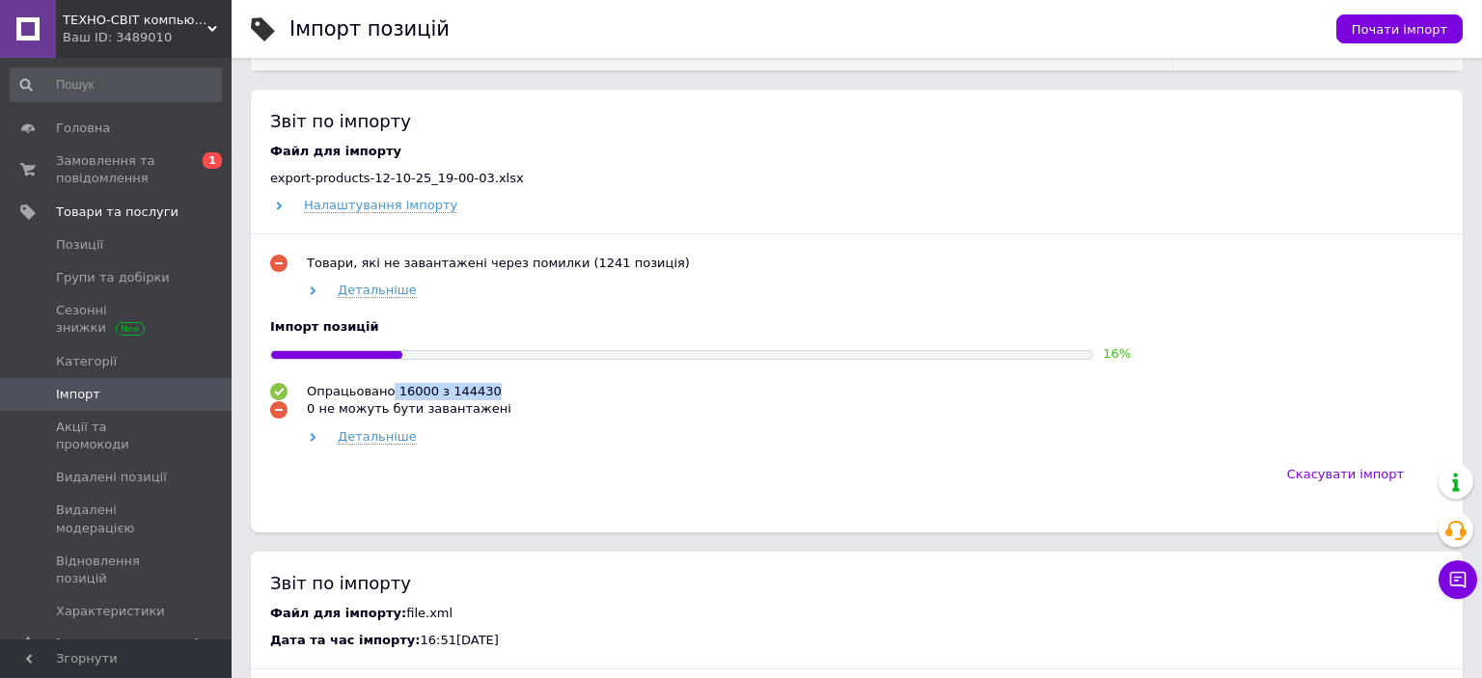
drag, startPoint x: 404, startPoint y: 391, endPoint x: 555, endPoint y: 404, distance: 151.1
click at [502, 402] on div "Опрацьовано 16000 з 144430 0 не можуть бути завантажені Детальніше" at bounding box center [856, 413] width 1173 height 63
